Goal: Task Accomplishment & Management: Manage account settings

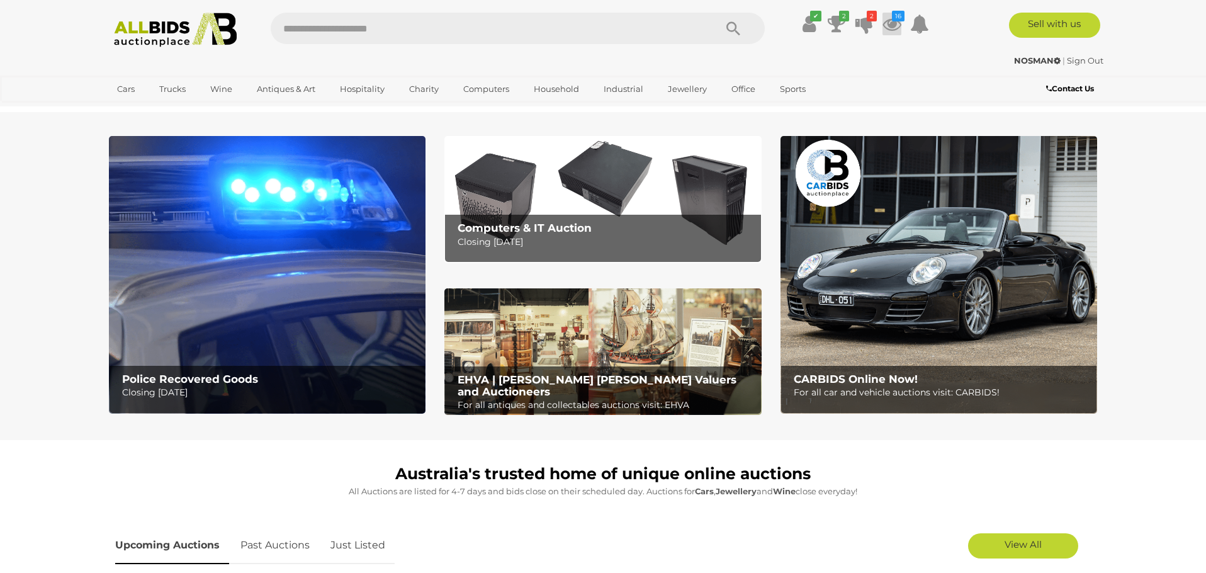
click at [889, 23] on icon at bounding box center [891, 24] width 19 height 23
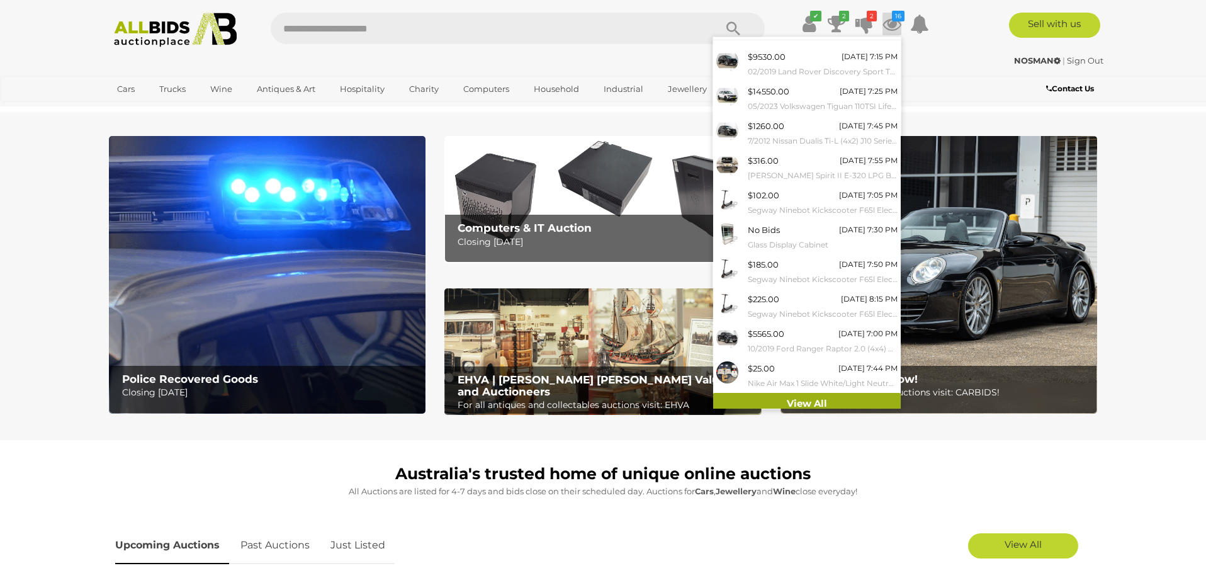
scroll to position [23, 0]
click at [802, 395] on link "View All" at bounding box center [807, 404] width 188 height 22
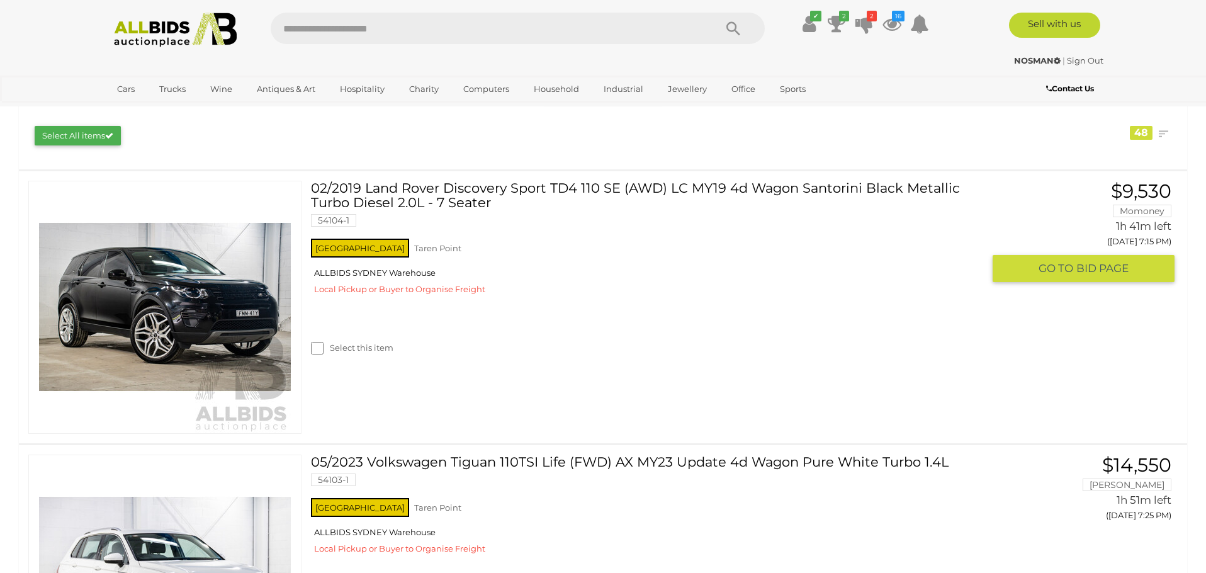
scroll to position [206, 0]
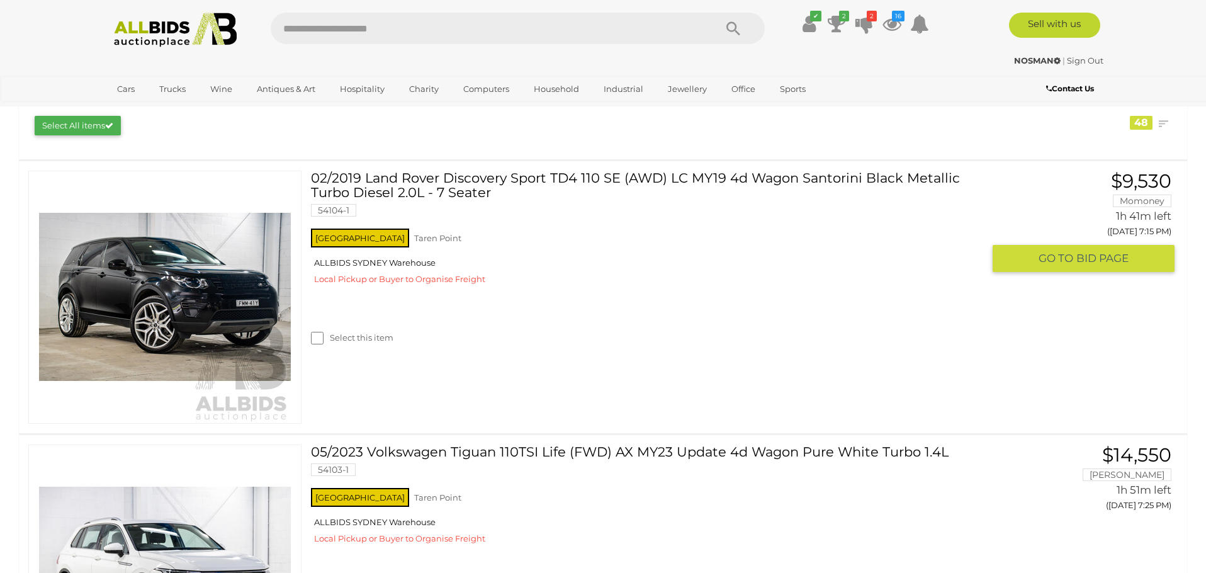
click at [179, 230] on link at bounding box center [164, 297] width 273 height 253
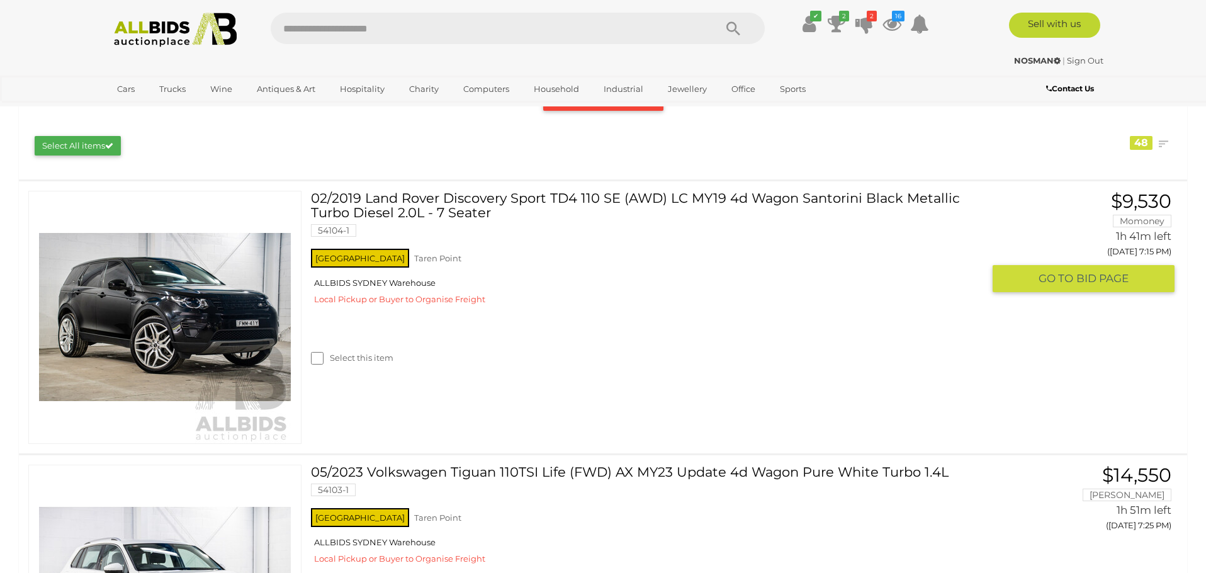
scroll to position [183, 0]
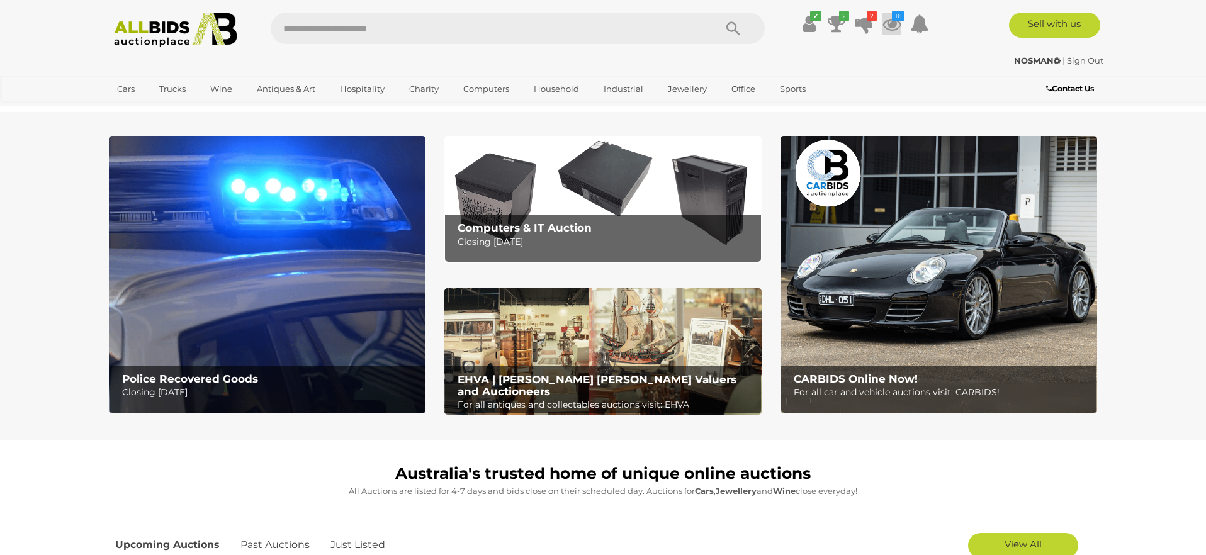
click at [894, 20] on icon "16" at bounding box center [898, 16] width 13 height 11
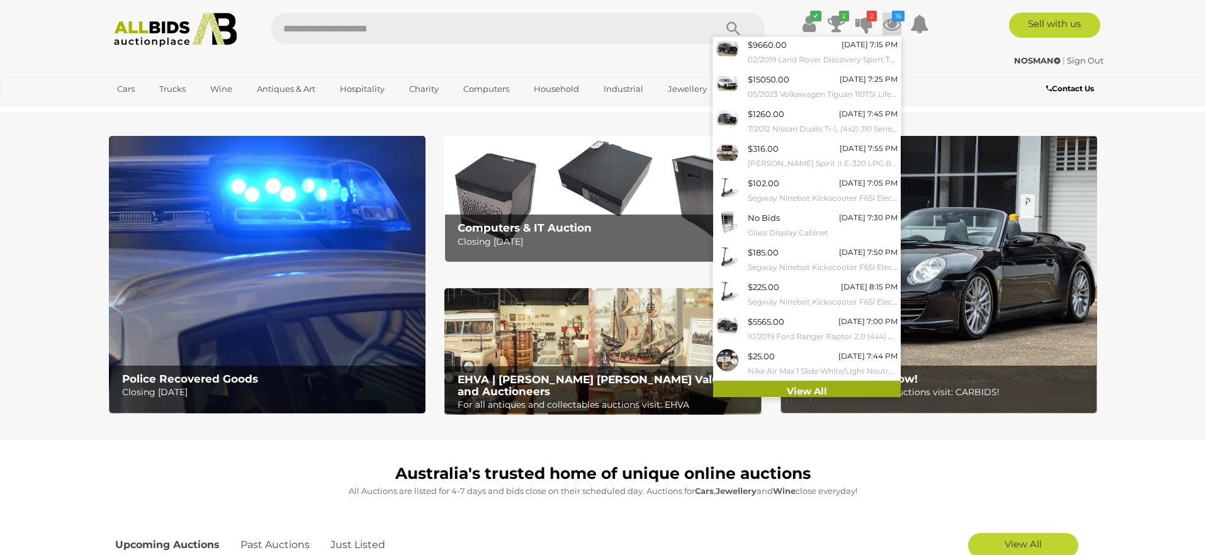
scroll to position [35, 0]
click at [795, 386] on link "View All" at bounding box center [807, 392] width 188 height 22
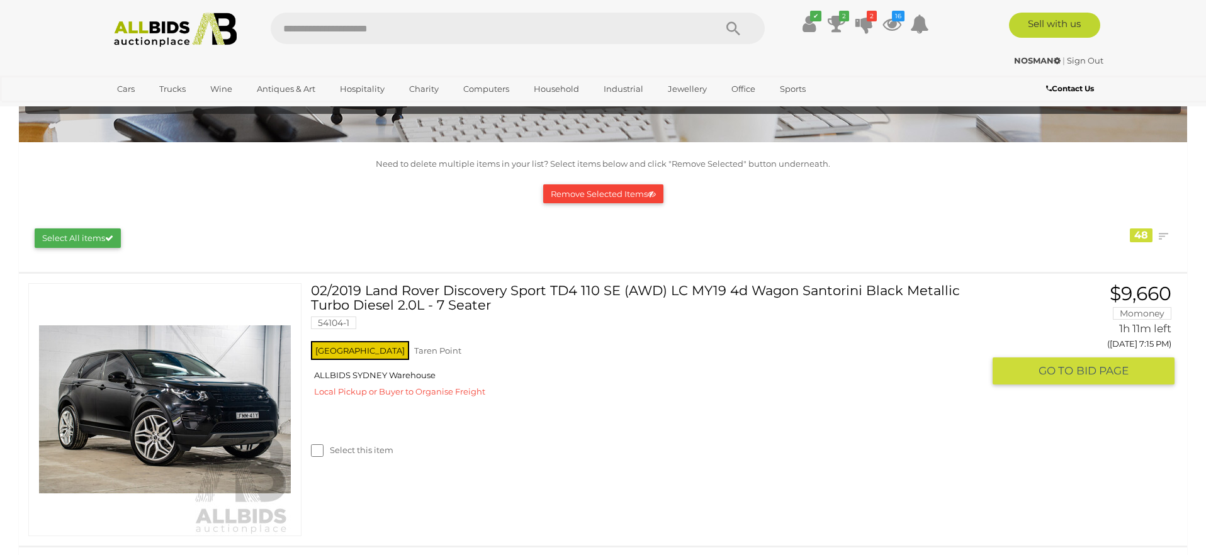
scroll to position [39, 0]
